Goal: Transaction & Acquisition: Book appointment/travel/reservation

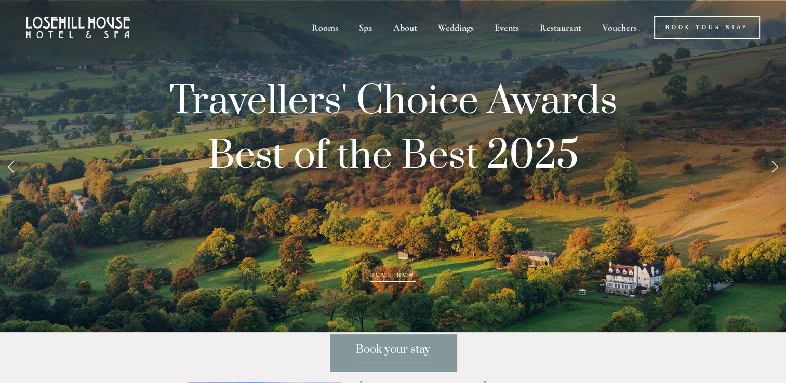
click at [775, 182] on link "Next Slide" at bounding box center [774, 166] width 23 height 31
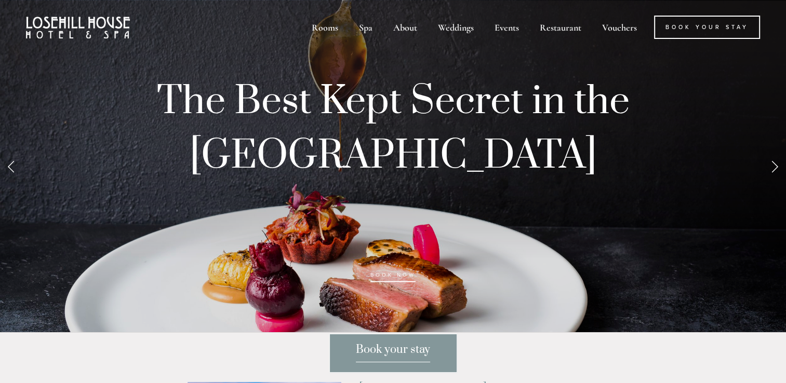
click at [775, 182] on link "Next Slide" at bounding box center [774, 166] width 23 height 31
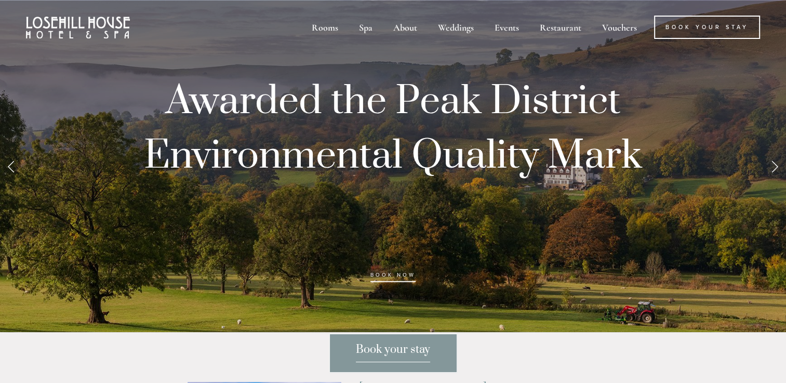
click at [775, 182] on link "Next Slide" at bounding box center [774, 166] width 23 height 31
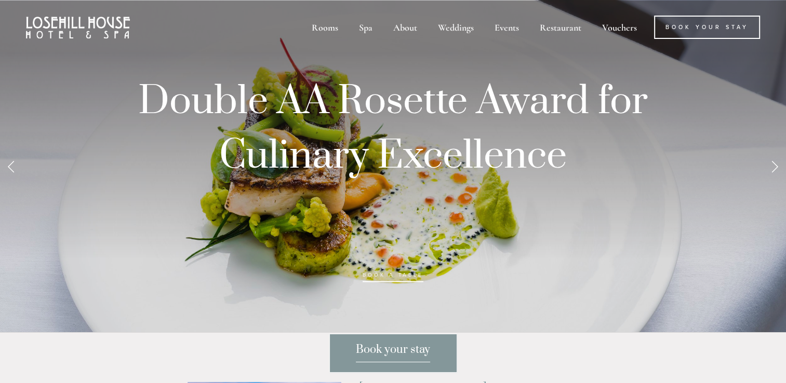
click at [775, 182] on link "Next Slide" at bounding box center [774, 166] width 23 height 31
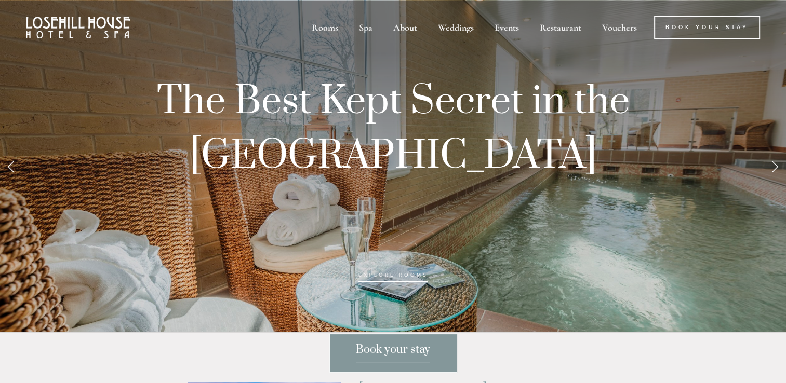
click at [775, 182] on link "Next Slide" at bounding box center [774, 166] width 23 height 31
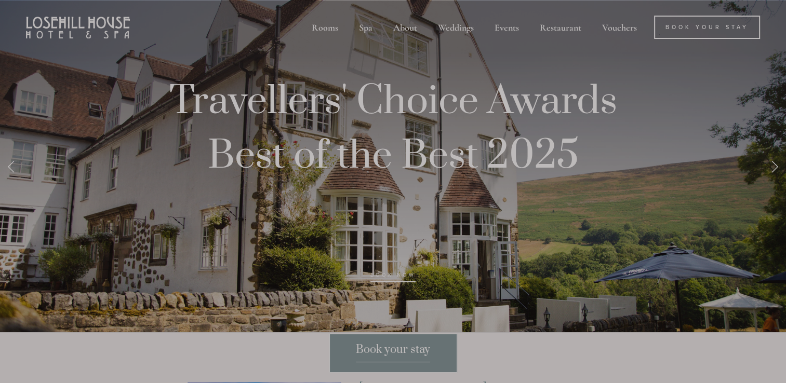
click at [775, 182] on div at bounding box center [393, 191] width 786 height 383
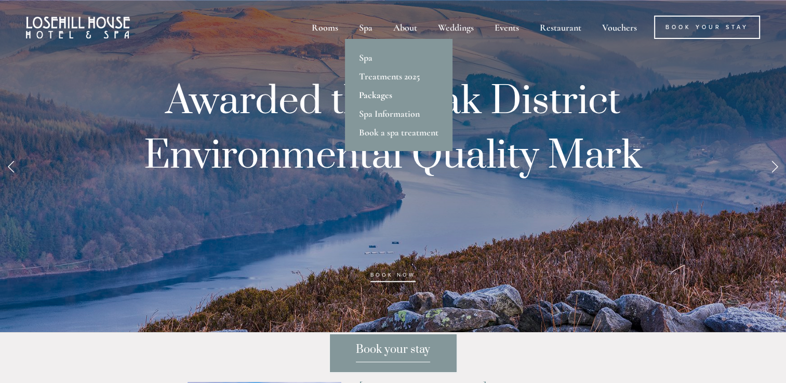
click at [370, 95] on link "Packages" at bounding box center [399, 95] width 108 height 19
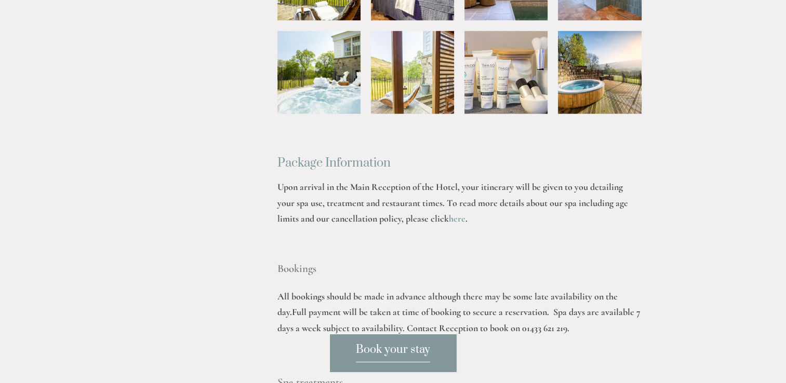
scroll to position [2232, 0]
